Goal: Task Accomplishment & Management: Manage account settings

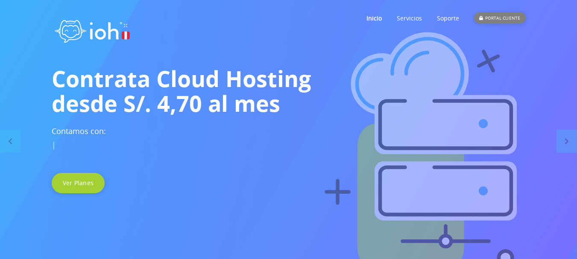
click at [509, 18] on div "PORTAL CLIENTE" at bounding box center [499, 17] width 51 height 11
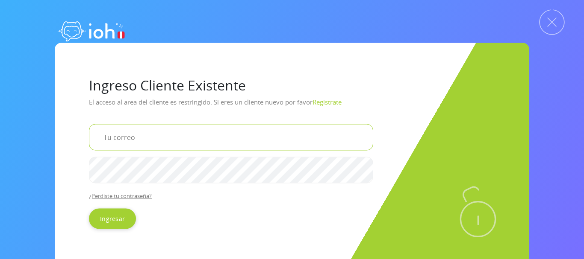
click at [136, 141] on input "email" at bounding box center [231, 137] width 284 height 26
type input "[EMAIL_ADDRESS][DOMAIN_NAME]"
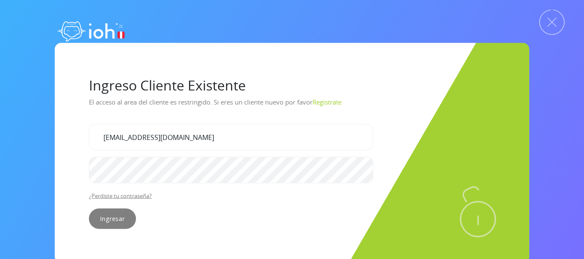
click at [113, 220] on input "Ingresar" at bounding box center [112, 219] width 47 height 21
